Goal: Transaction & Acquisition: Download file/media

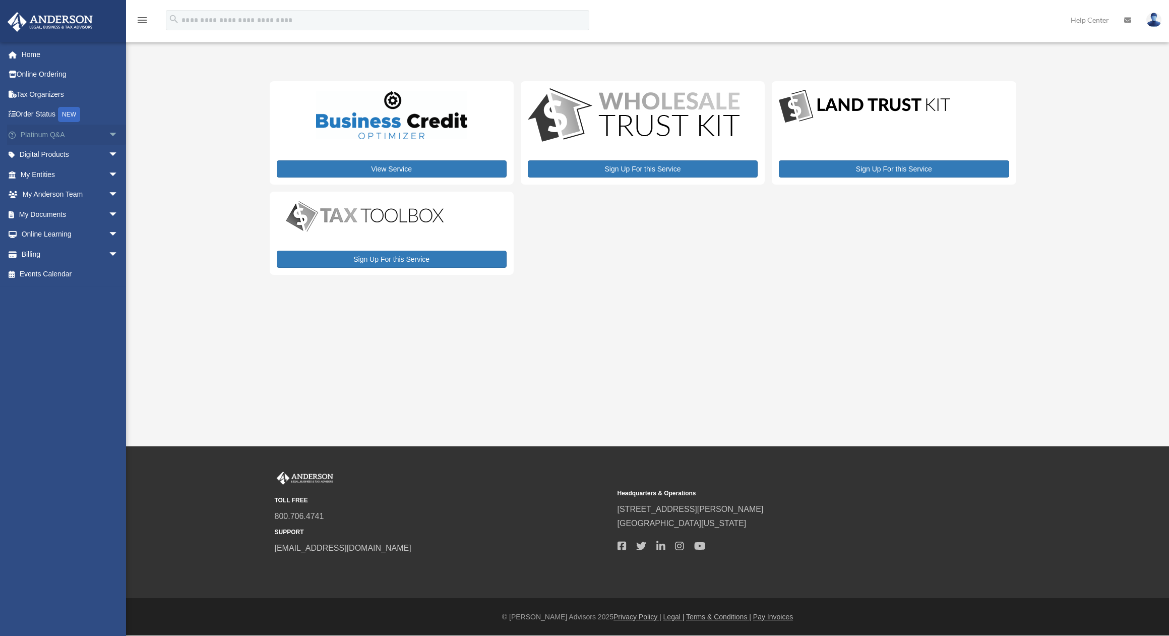
click at [41, 130] on link "Platinum Q&A arrow_drop_down" at bounding box center [70, 135] width 127 height 20
click at [108, 177] on span "arrow_drop_down" at bounding box center [118, 174] width 20 height 21
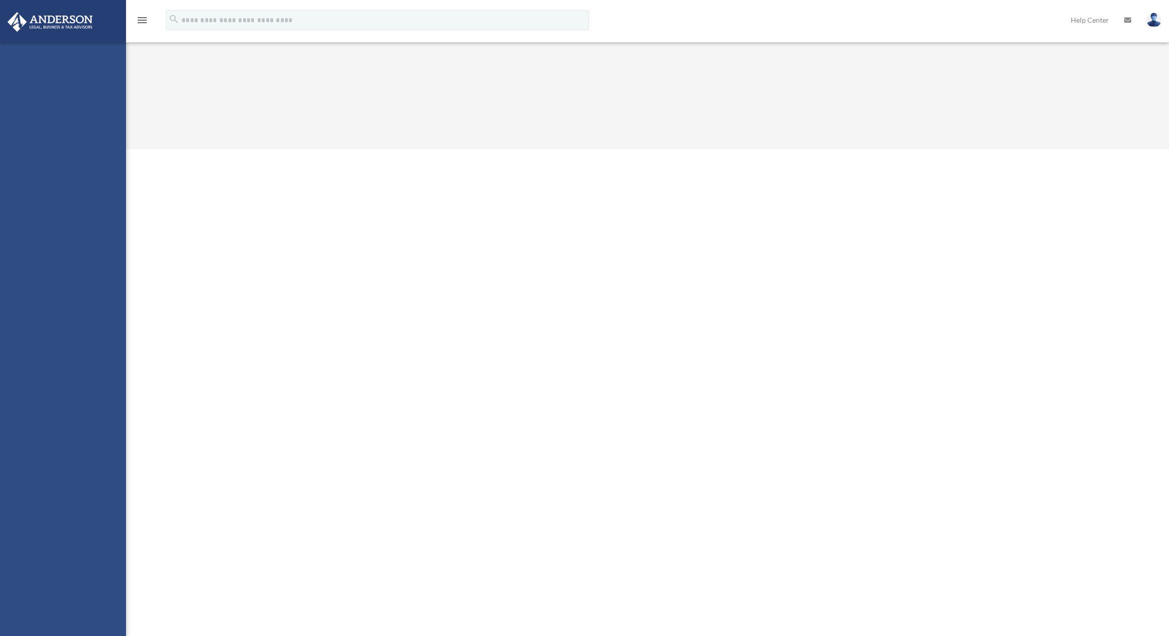
click at [58, 193] on div "dmitriy@elitelgx.com Sign Out dmitriy@elitelgx.com Home Online Ordering Tax Org…" at bounding box center [63, 360] width 126 height 636
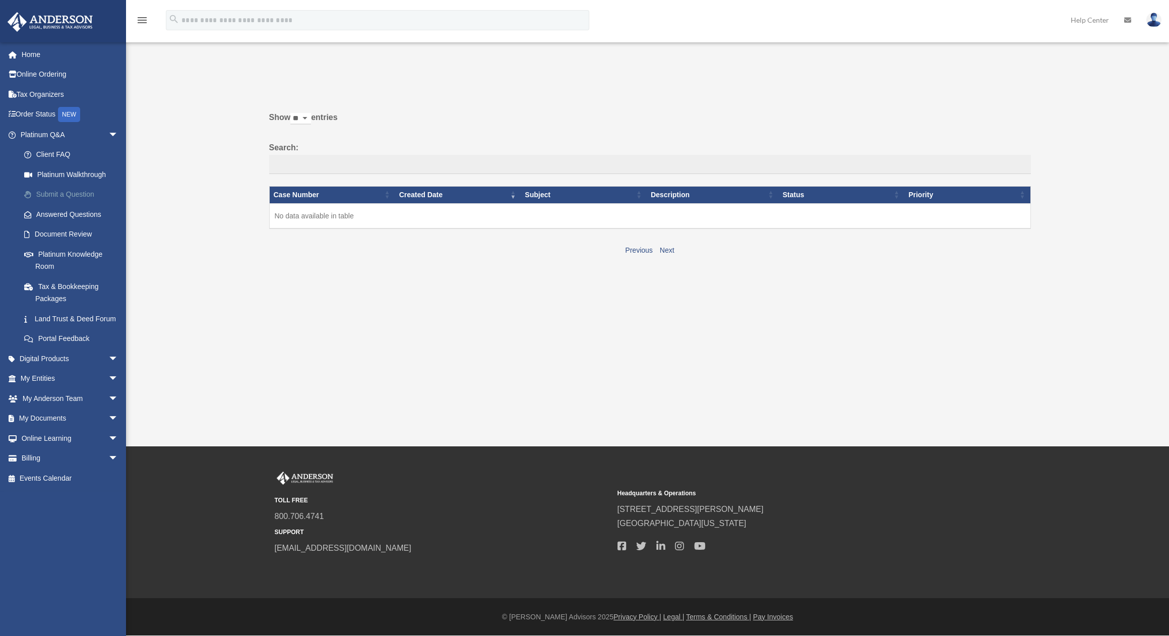
click at [57, 191] on link "Submit a Question" at bounding box center [73, 194] width 119 height 20
click at [61, 172] on link "Platinum Walkthrough" at bounding box center [73, 174] width 119 height 20
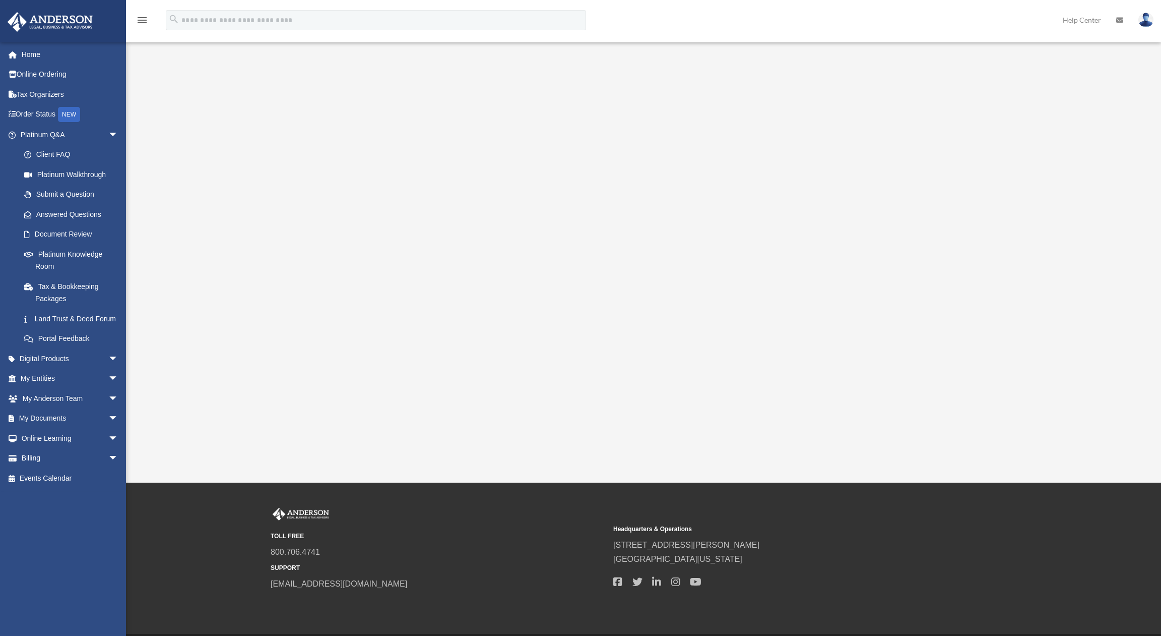
click at [55, 215] on link "Answered Questions" at bounding box center [73, 214] width 119 height 20
click at [68, 239] on link "Document Review" at bounding box center [73, 234] width 119 height 20
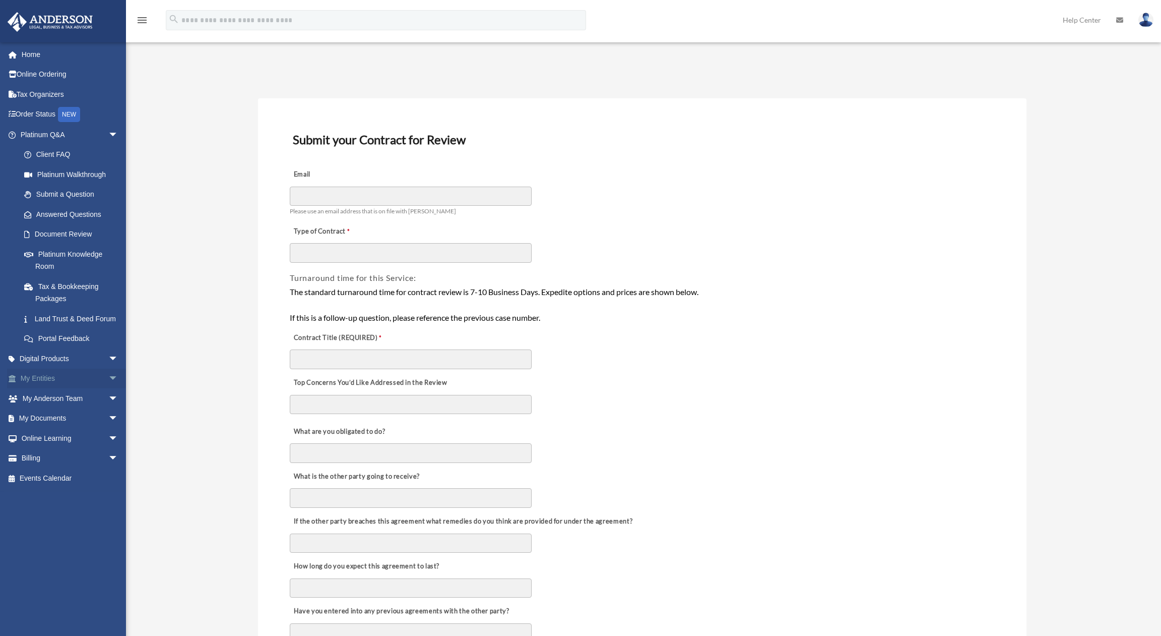
click at [108, 389] on span "arrow_drop_down" at bounding box center [118, 378] width 20 height 21
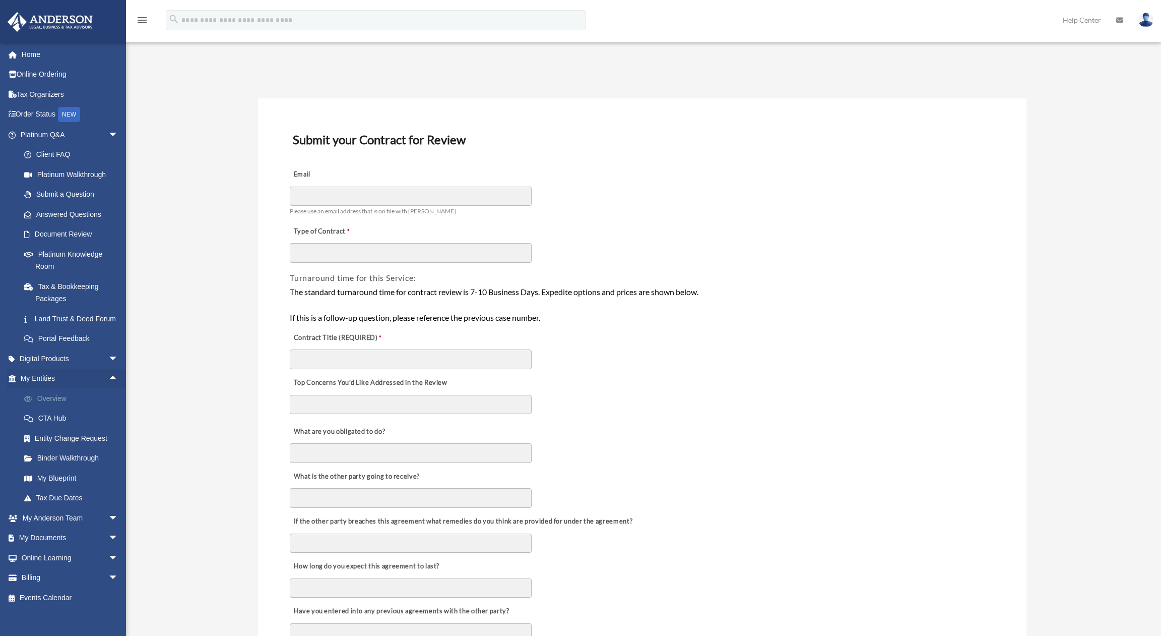
click at [52, 408] on link "Overview" at bounding box center [73, 398] width 119 height 20
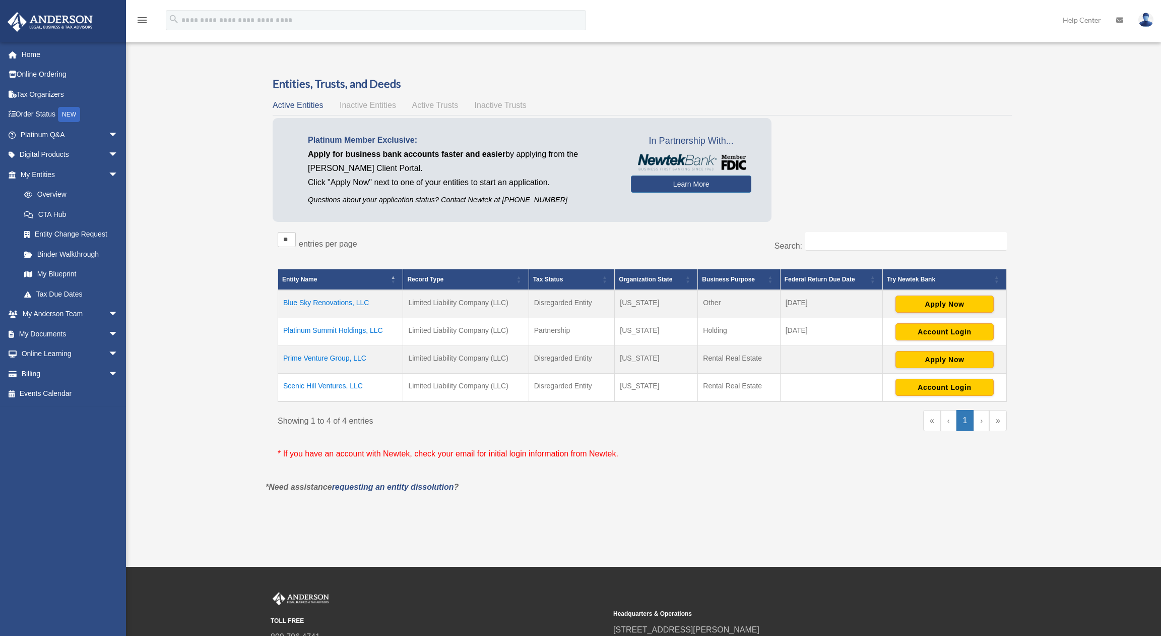
click at [326, 357] on td "Prime Venture Group, LLC" at bounding box center [340, 360] width 125 height 28
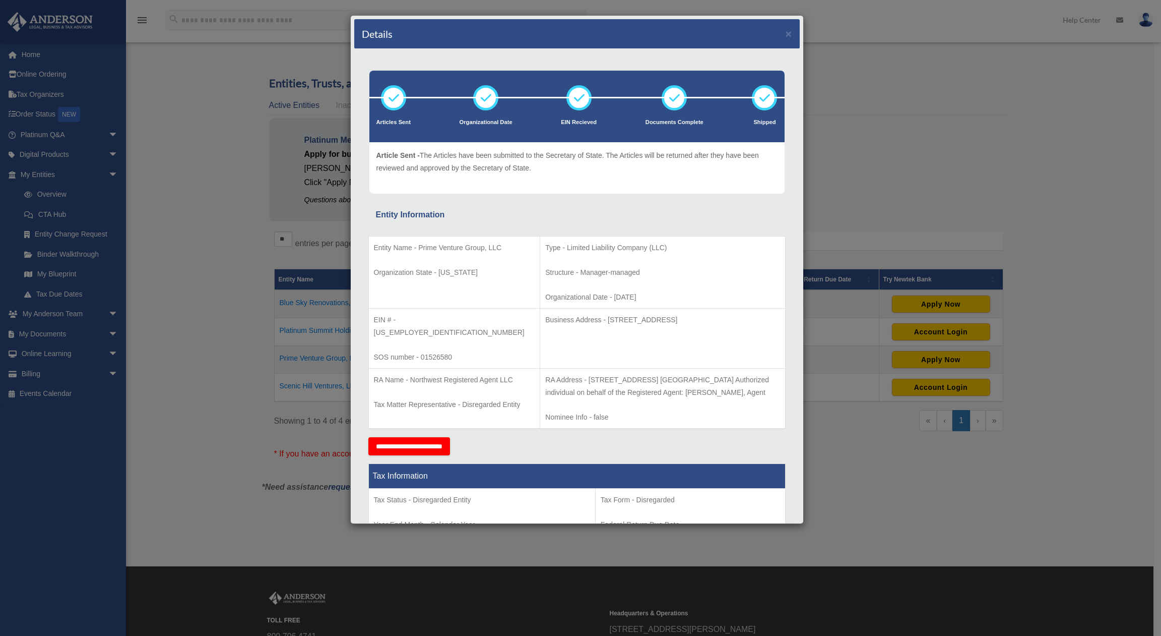
click at [863, 205] on div "Details × Articles Sent Organizational Date" at bounding box center [580, 318] width 1161 height 636
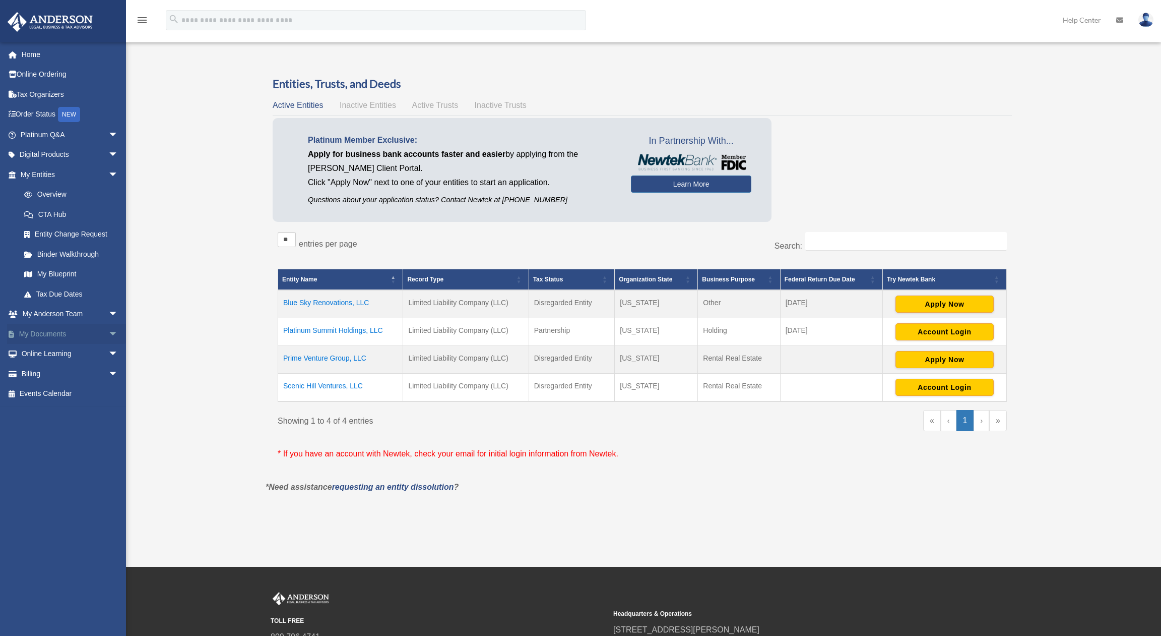
click at [108, 331] on span "arrow_drop_down" at bounding box center [118, 334] width 20 height 21
click at [42, 349] on link "Box" at bounding box center [73, 354] width 119 height 20
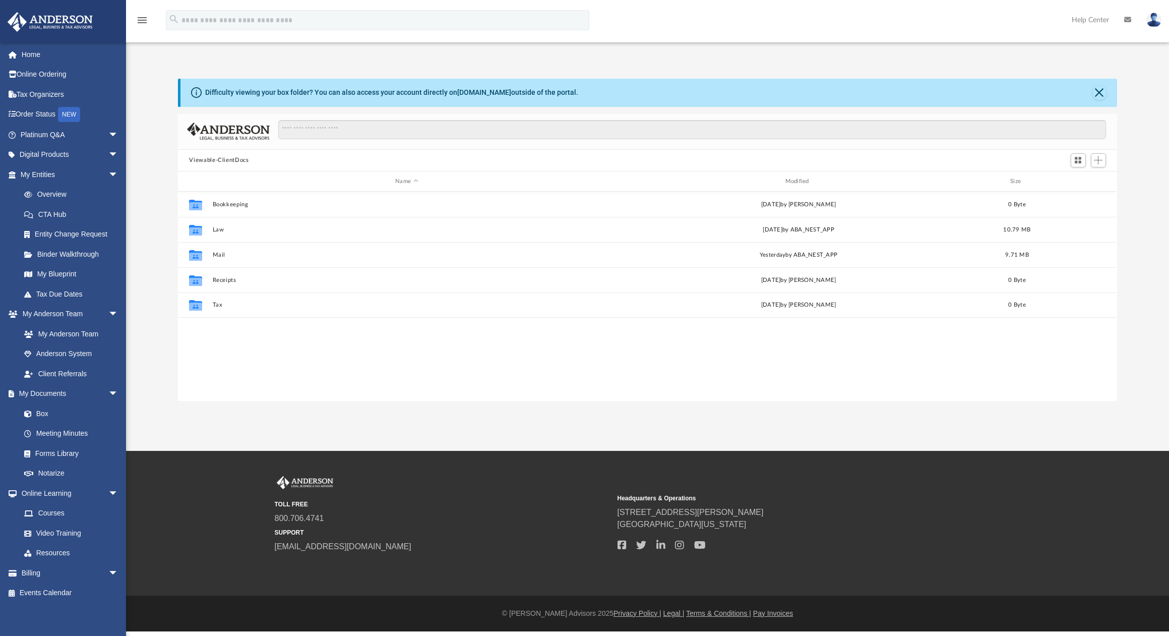
scroll to position [222, 931]
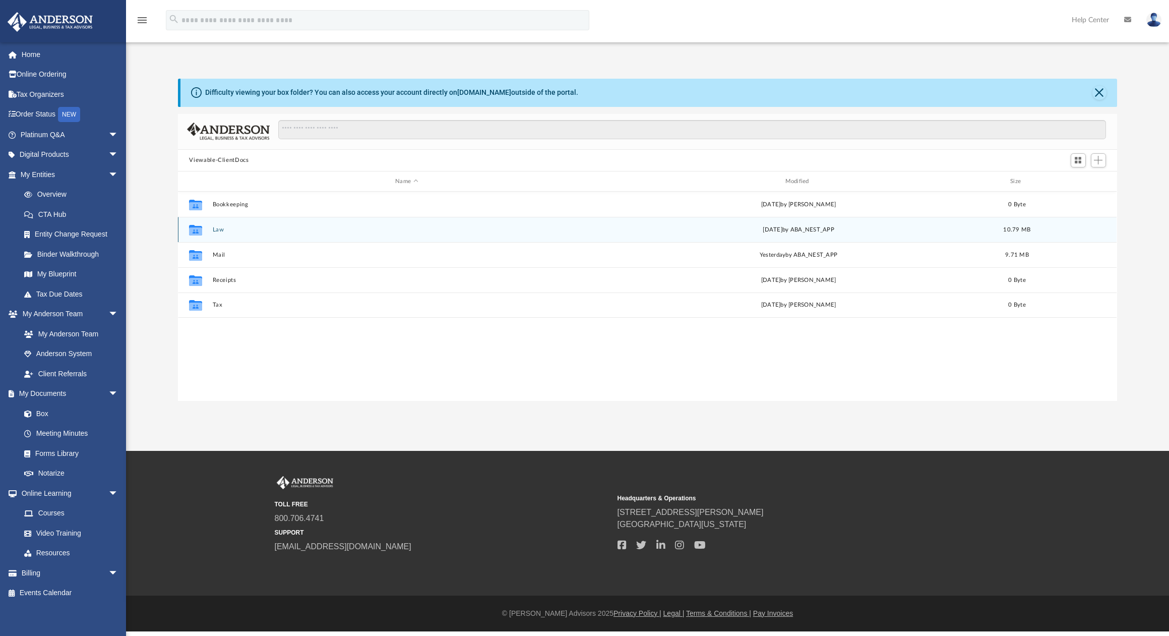
click at [222, 228] on button "Law" at bounding box center [407, 229] width 388 height 7
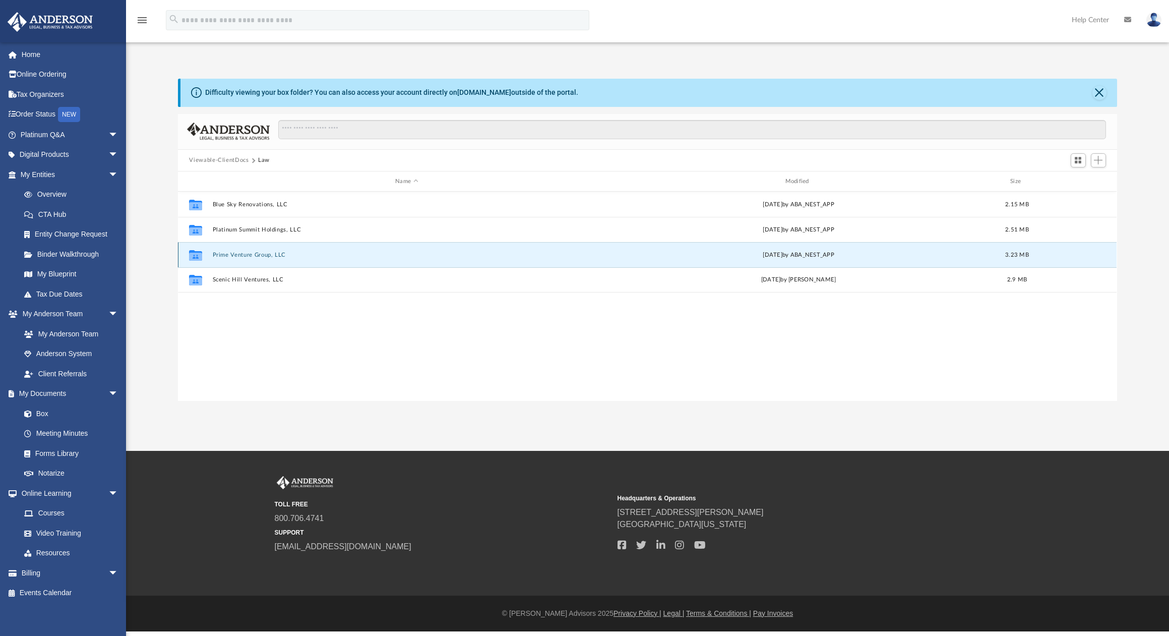
click at [222, 252] on button "Prime Venture Group, LLC" at bounding box center [407, 255] width 388 height 7
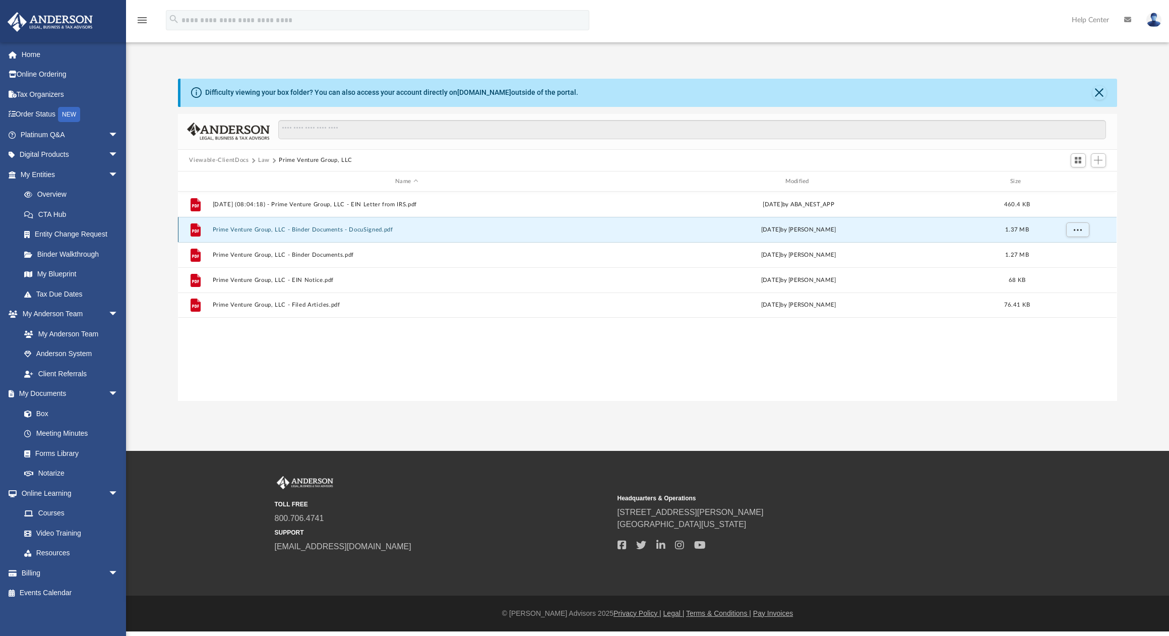
click at [245, 228] on button "Prime Venture Group, LLC - Binder Documents - DocuSigned.pdf" at bounding box center [407, 229] width 388 height 7
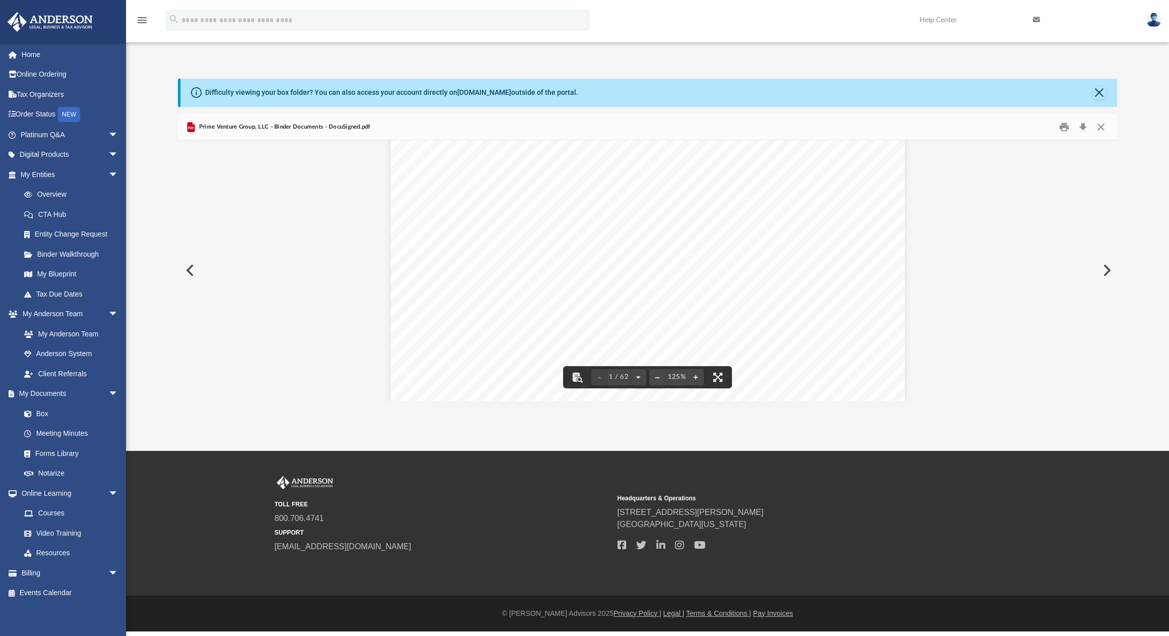
scroll to position [151, 0]
click at [1080, 125] on button "Download" at bounding box center [1083, 127] width 18 height 16
click at [189, 272] on button "Preview" at bounding box center [189, 270] width 22 height 28
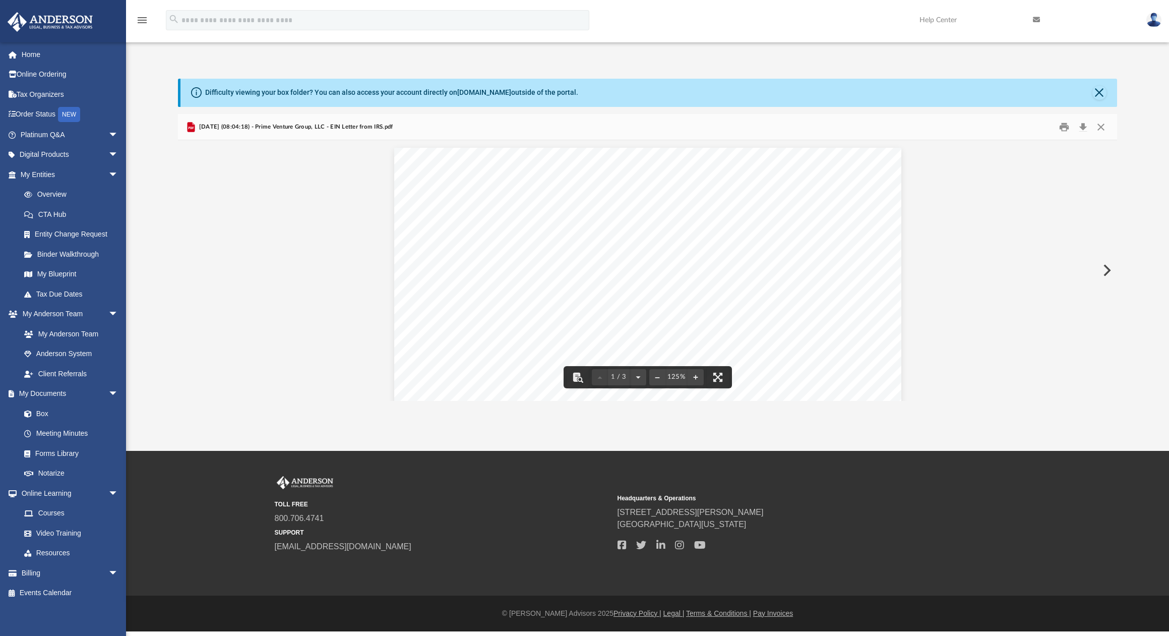
click at [1102, 264] on button "Preview" at bounding box center [1106, 270] width 22 height 28
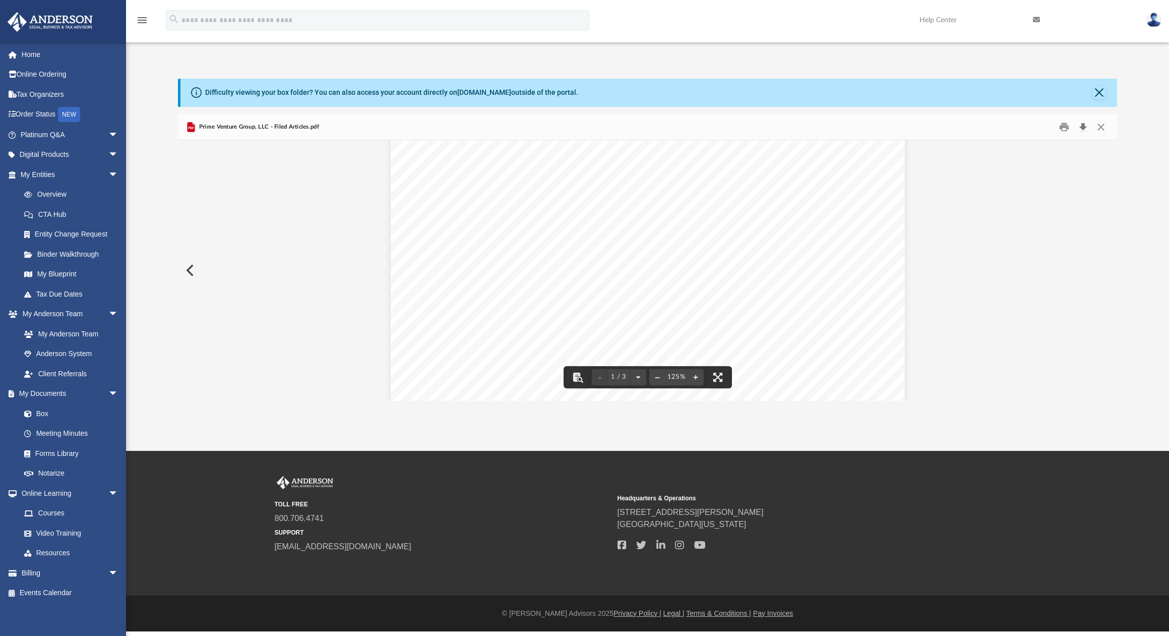
click at [1085, 125] on button "Download" at bounding box center [1083, 127] width 18 height 16
